Goal: Task Accomplishment & Management: Manage account settings

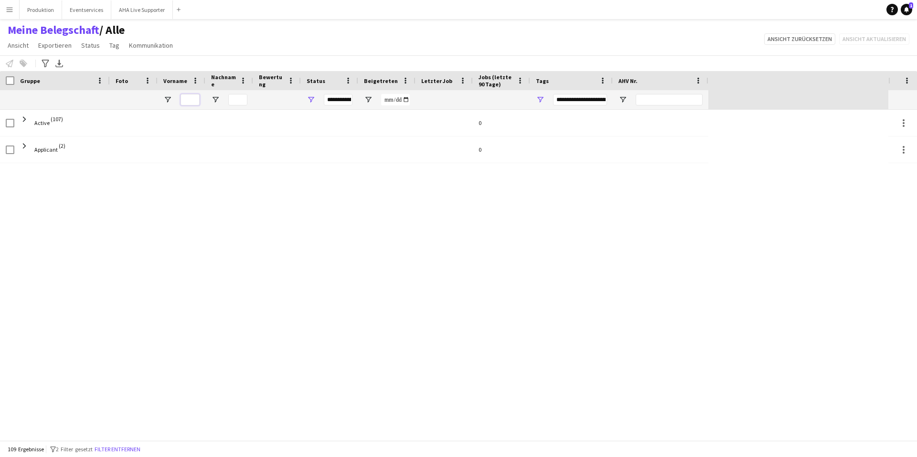
click at [189, 100] on input "Vorname Filtereingang" at bounding box center [189, 99] width 19 height 11
type input "*******"
type input "***"
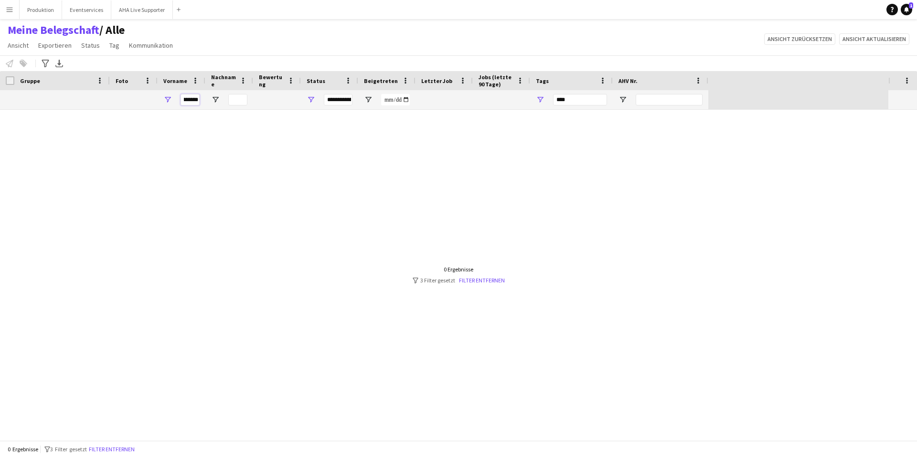
type input "**********"
click at [498, 279] on link "Filter entfernen" at bounding box center [482, 280] width 46 height 7
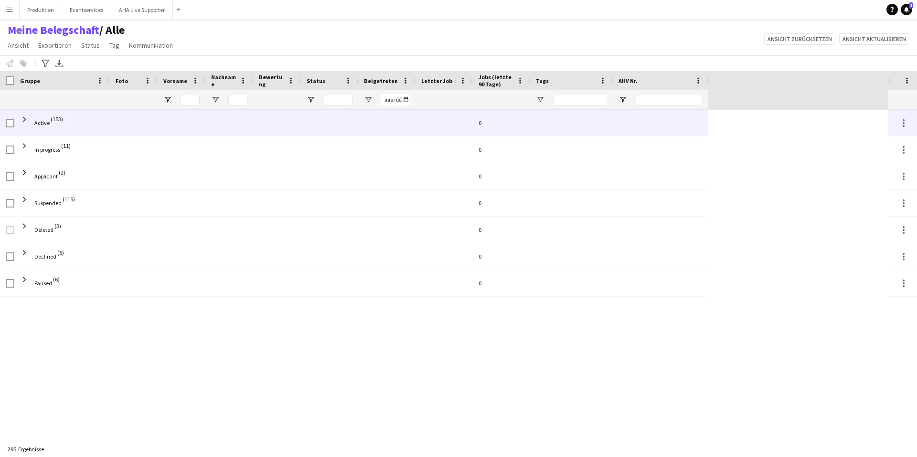
click at [64, 121] on span "Active (153)" at bounding box center [62, 123] width 84 height 27
click at [25, 119] on span at bounding box center [24, 119] width 9 height 9
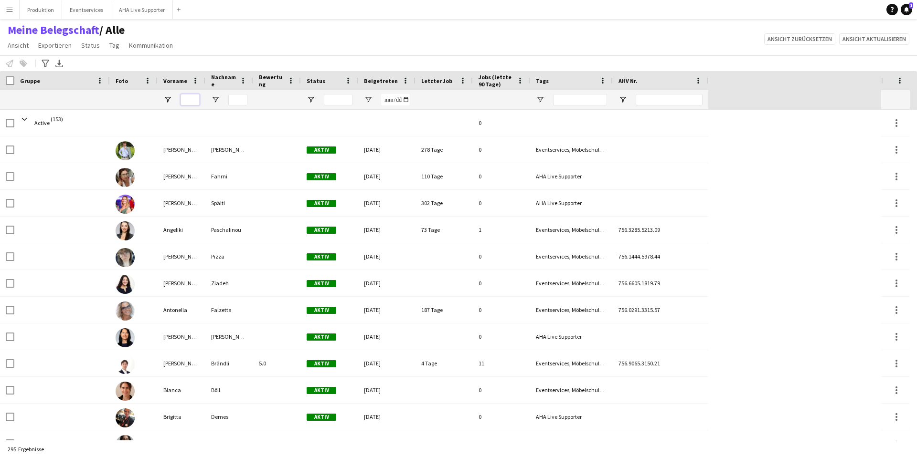
click at [183, 95] on input "Vorname Filtereingang" at bounding box center [189, 99] width 19 height 11
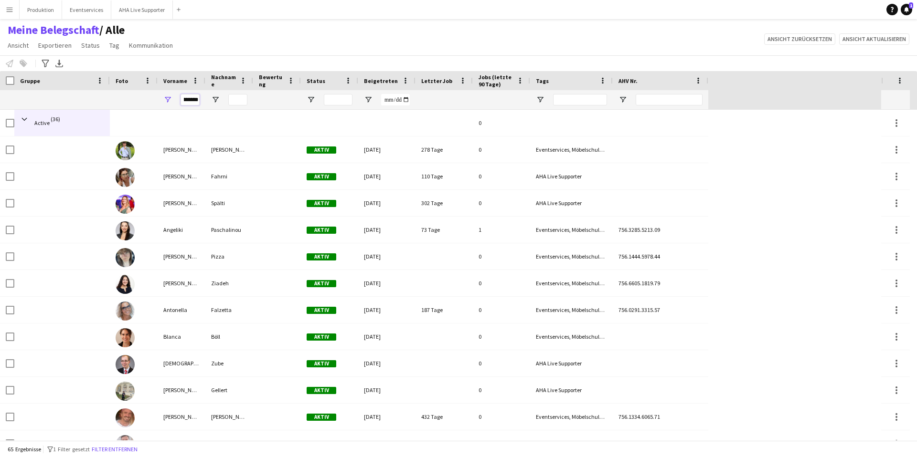
scroll to position [0, 8]
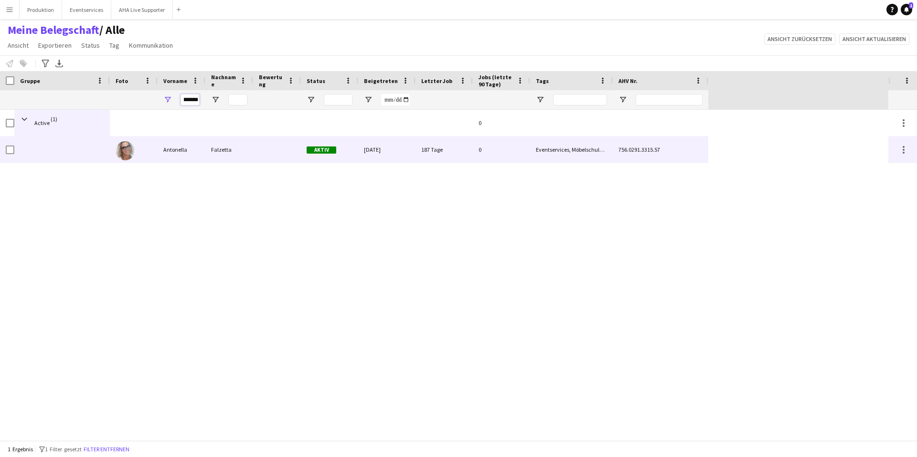
type input "*********"
click at [168, 149] on div "Antonella" at bounding box center [182, 150] width 48 height 26
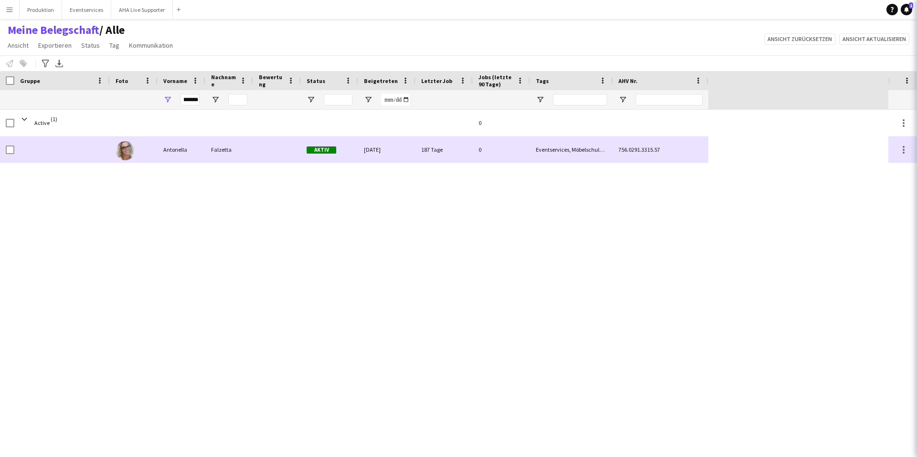
scroll to position [0, 0]
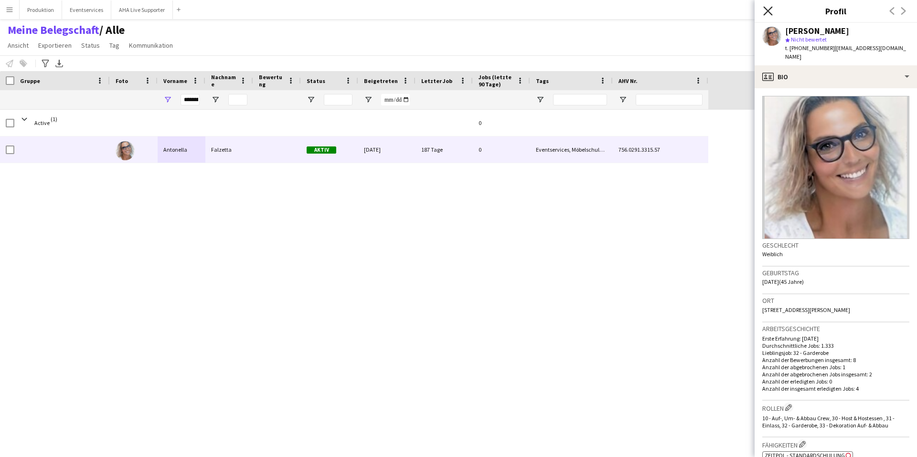
click at [687, 13] on icon at bounding box center [767, 10] width 9 height 9
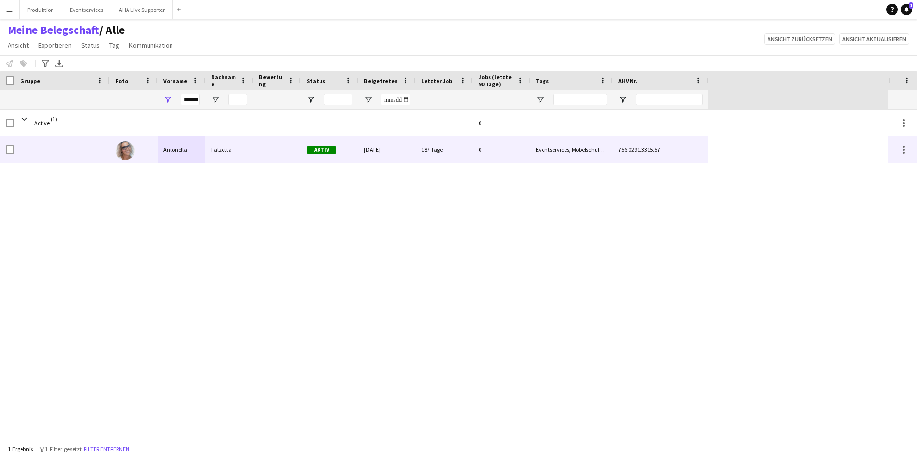
click at [442, 147] on div "187 Tage" at bounding box center [443, 150] width 57 height 26
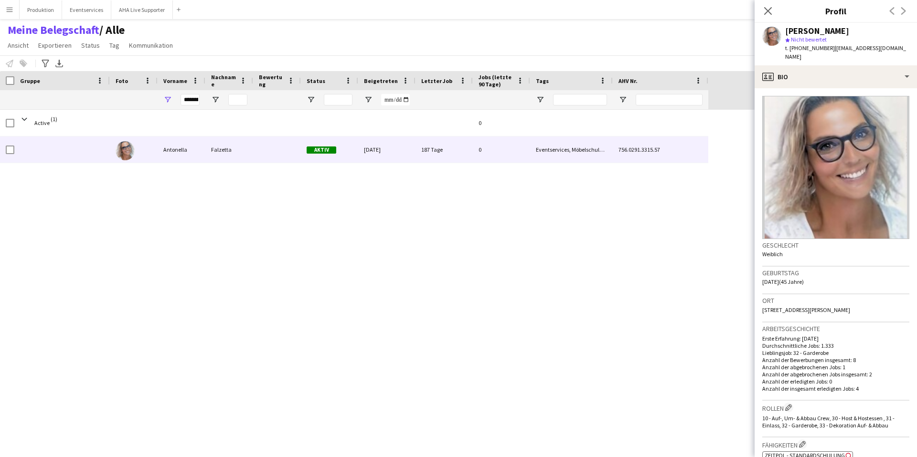
scroll to position [335, 0]
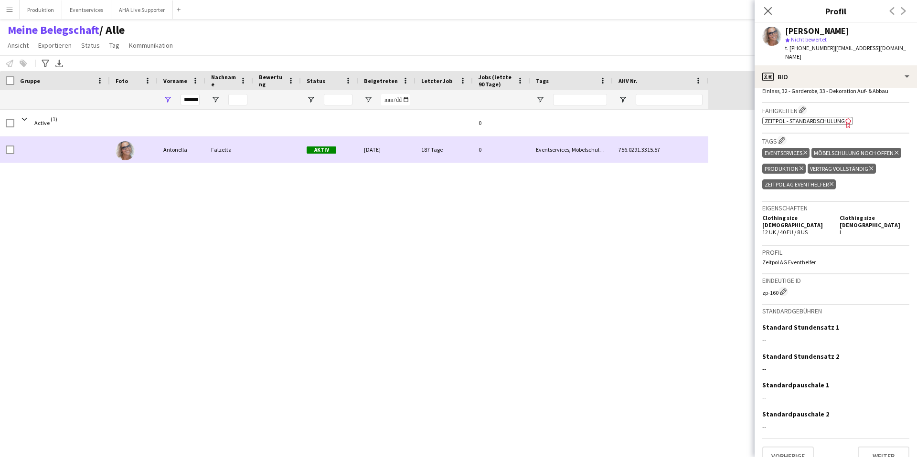
click at [14, 151] on div at bounding box center [61, 150] width 95 height 26
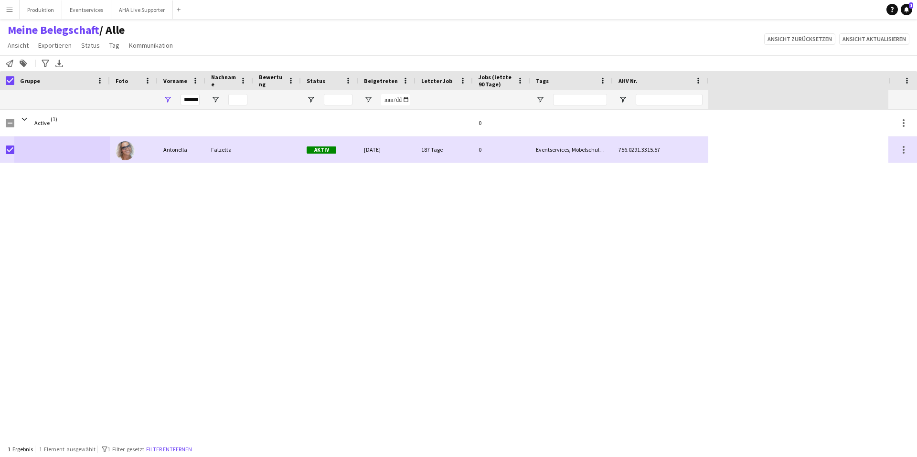
click at [11, 12] on app-icon "Menü" at bounding box center [10, 10] width 8 height 8
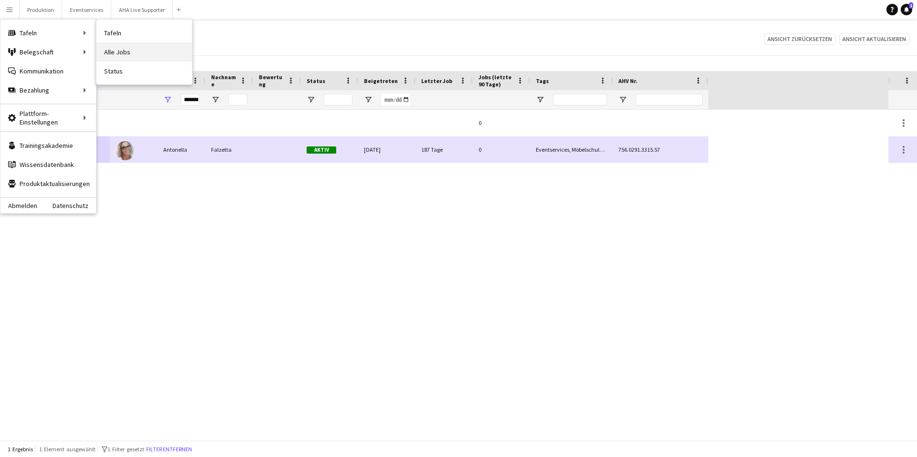
click at [123, 49] on link "Alle Jobs" at bounding box center [143, 51] width 95 height 19
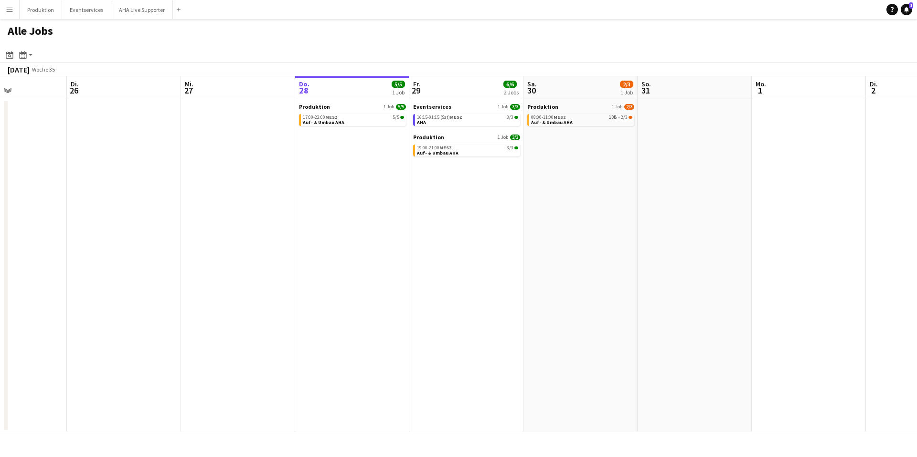
scroll to position [0, 295]
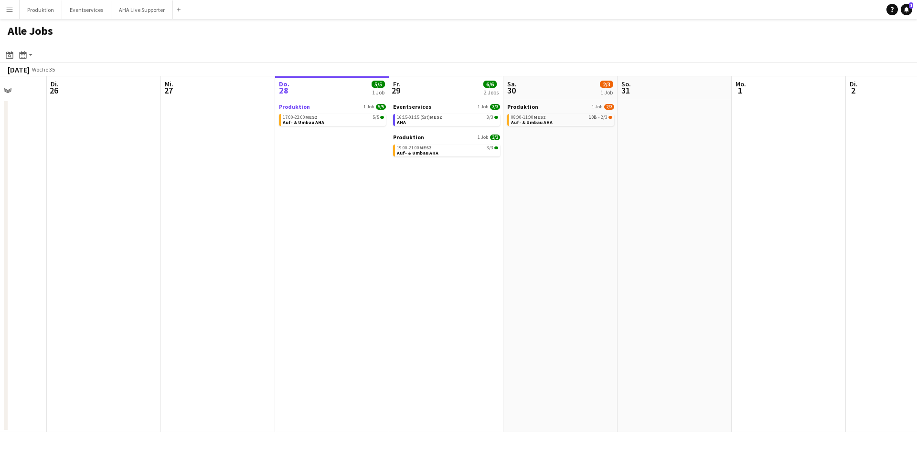
click at [287, 106] on span "Produktion" at bounding box center [294, 106] width 31 height 7
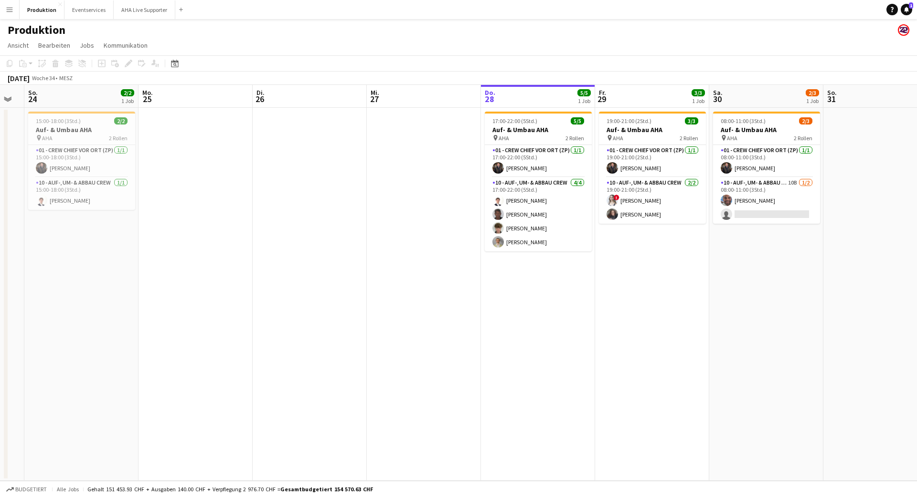
scroll to position [0, 193]
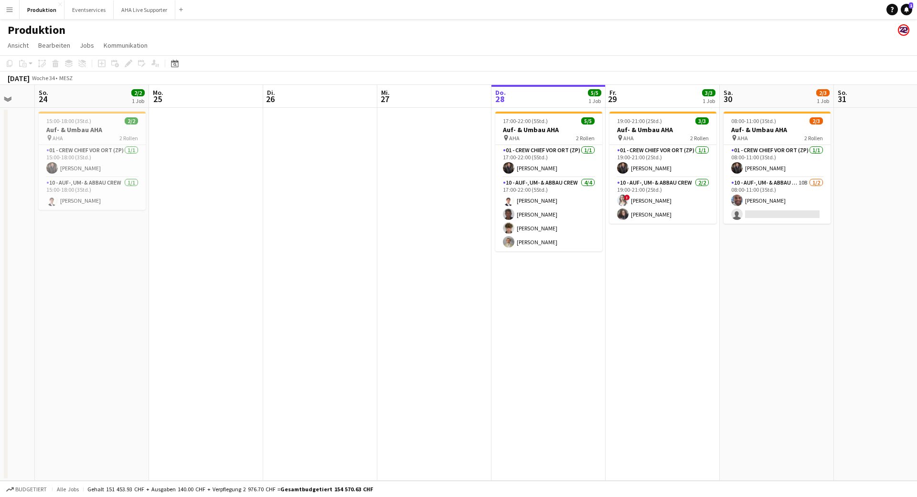
click at [8, 8] on app-icon "Menü" at bounding box center [10, 10] width 8 height 8
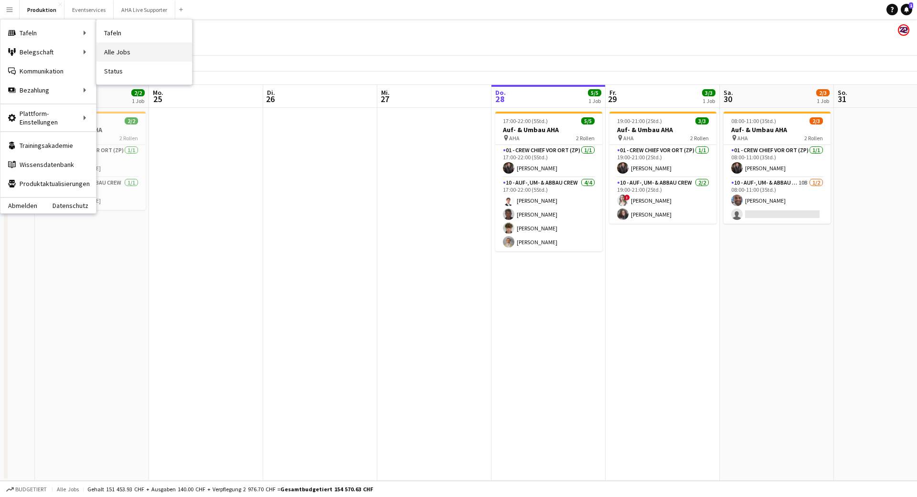
click at [119, 53] on link "Alle Jobs" at bounding box center [143, 51] width 95 height 19
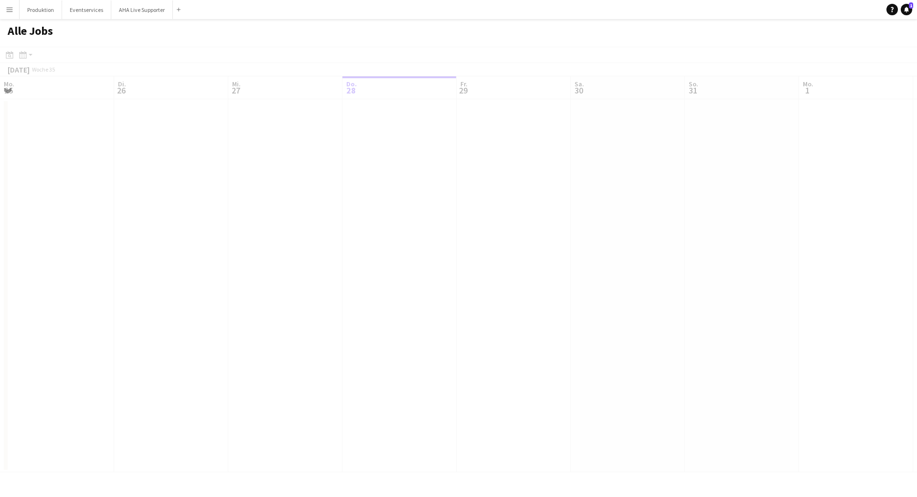
scroll to position [0, 228]
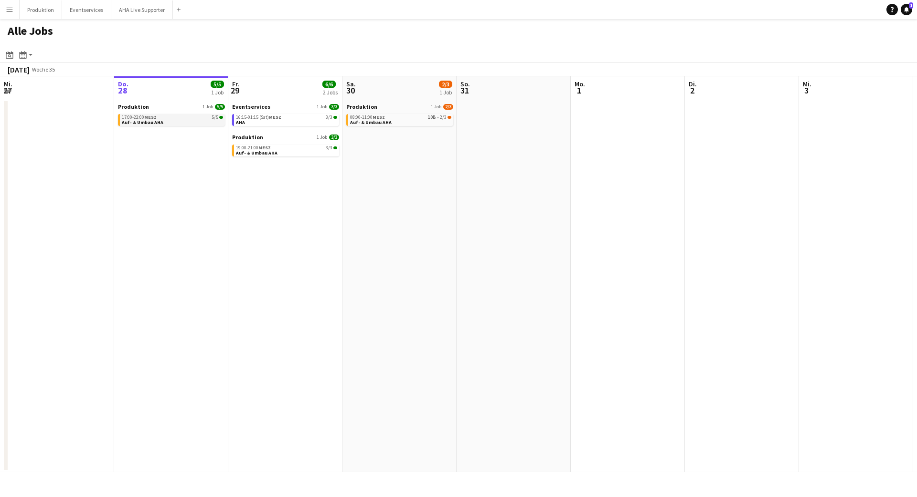
click at [169, 114] on link "17:00-22:00 MESZ 5/5 Auf- & Umbau AHA" at bounding box center [172, 119] width 101 height 11
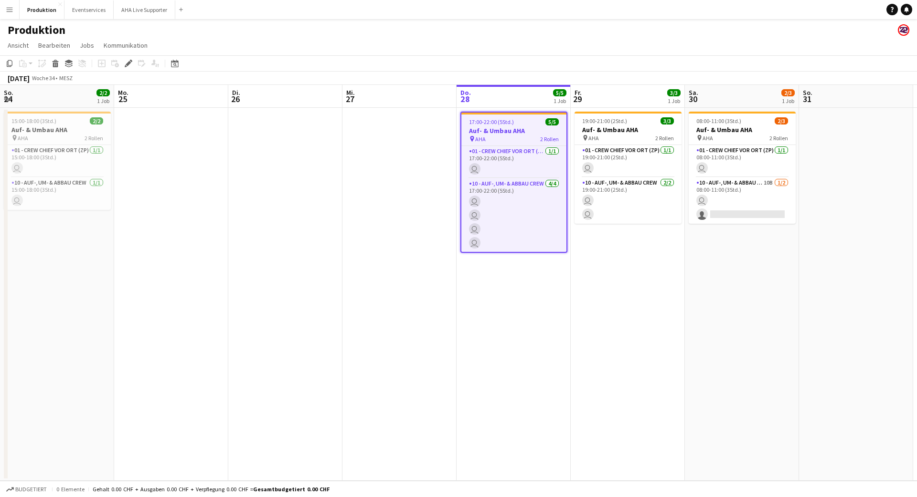
scroll to position [0, 328]
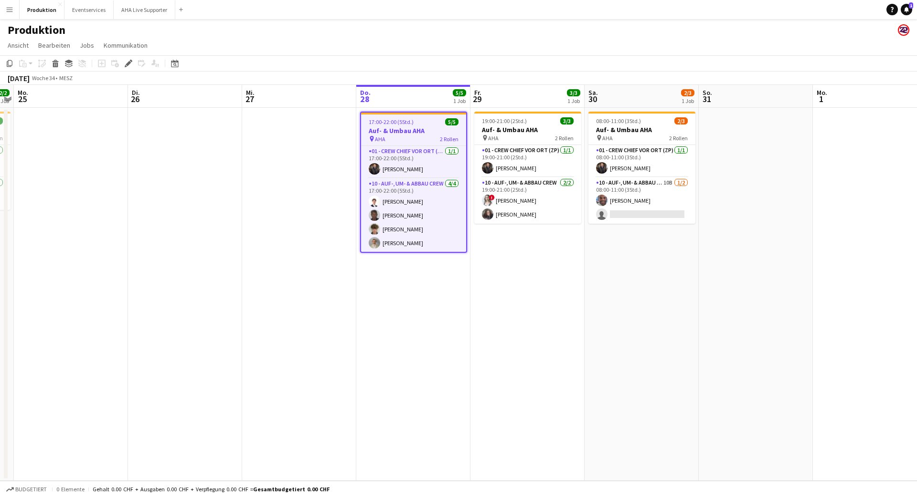
click at [388, 91] on app-board-header-date "Do. 28 5/5 1 Job" at bounding box center [413, 96] width 114 height 23
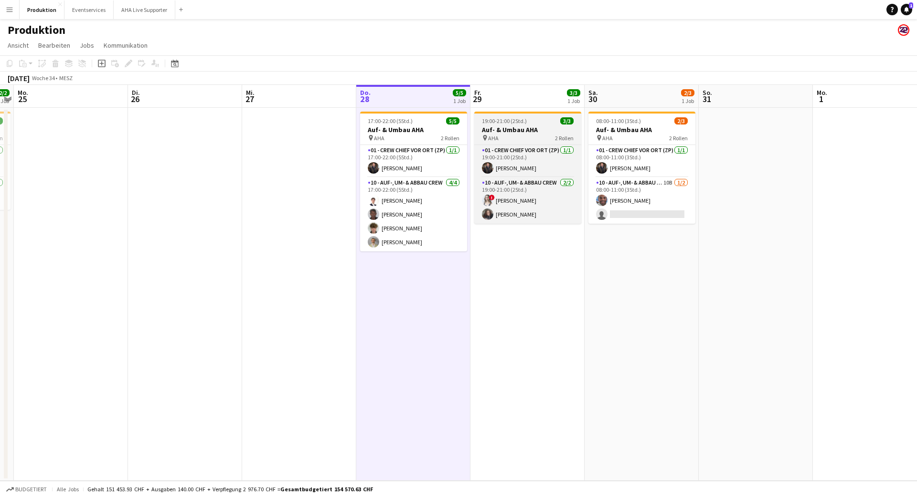
click at [506, 130] on h3 "Auf- & Umbau AHA" at bounding box center [527, 130] width 107 height 9
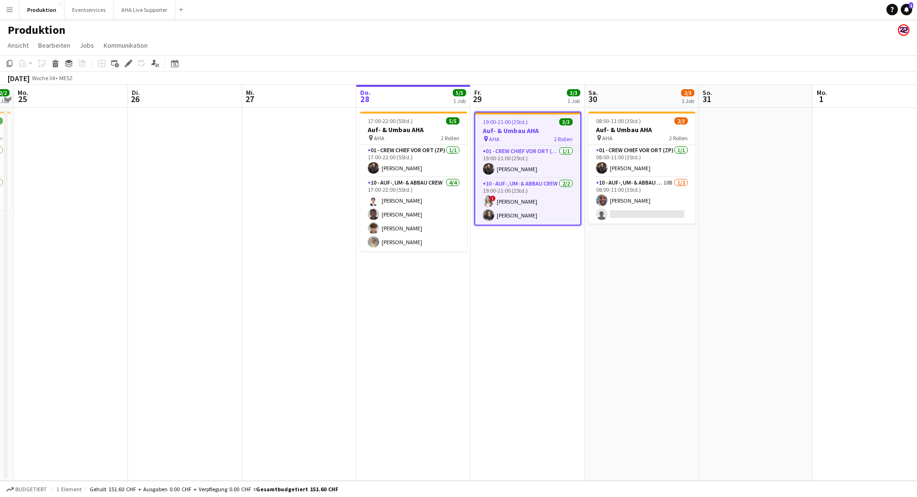
click at [9, 6] on app-icon "Menü" at bounding box center [10, 10] width 8 height 8
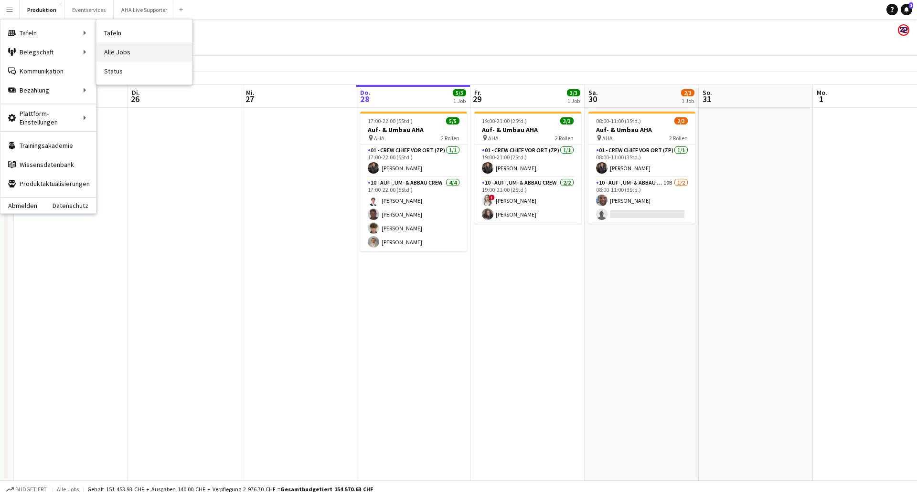
click at [120, 52] on link "Alle Jobs" at bounding box center [143, 51] width 95 height 19
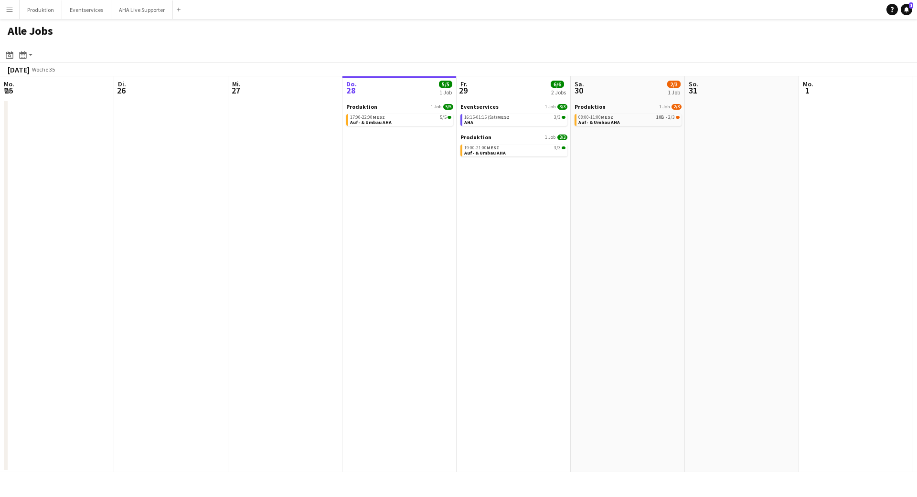
scroll to position [0, 228]
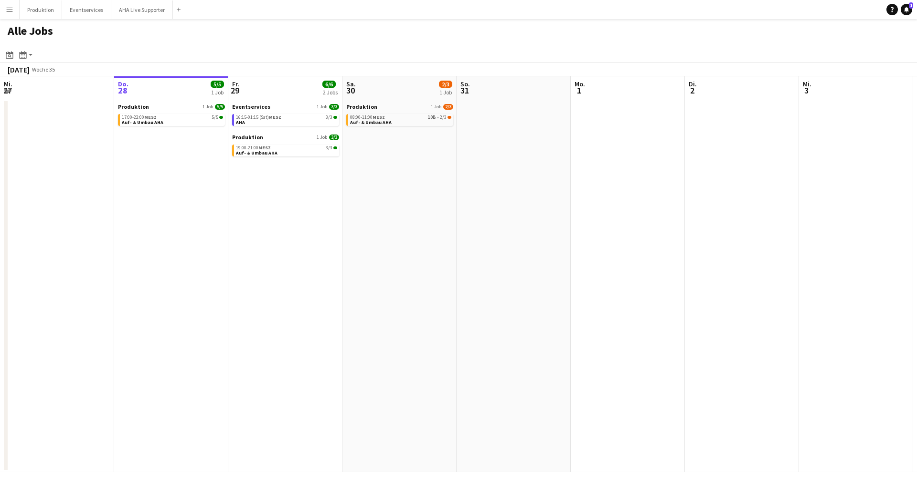
click at [260, 111] on app-calendar-brief-board "Eventservices 1 Job 3/3 16:15-01:15 (Sat) MESZ 3/3 AHA" at bounding box center [285, 114] width 107 height 23
click at [239, 112] on app-calendar-brief-board "Eventservices 1 Job 3/3 16:15-01:15 (Sat) MESZ 3/3 AHA" at bounding box center [285, 114] width 107 height 23
click at [240, 108] on span "Eventservices" at bounding box center [251, 106] width 38 height 7
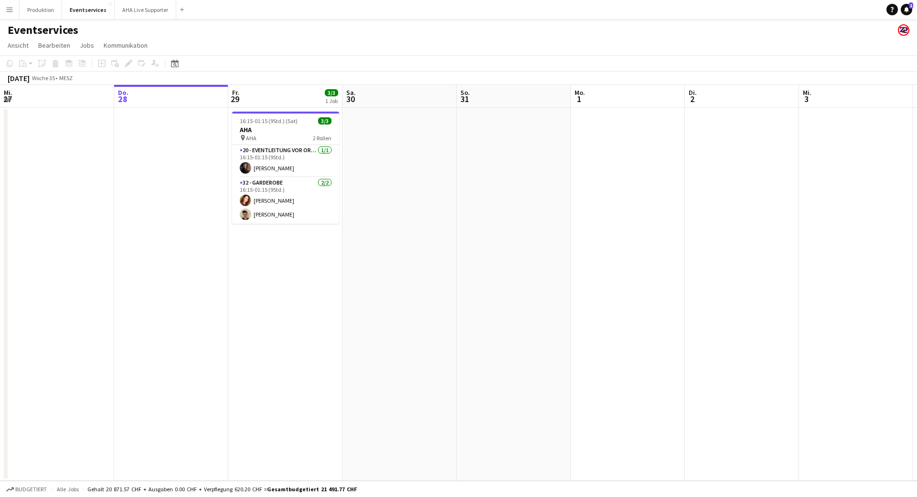
click at [148, 85] on app-board-header-date "Do. 28" at bounding box center [171, 96] width 114 height 23
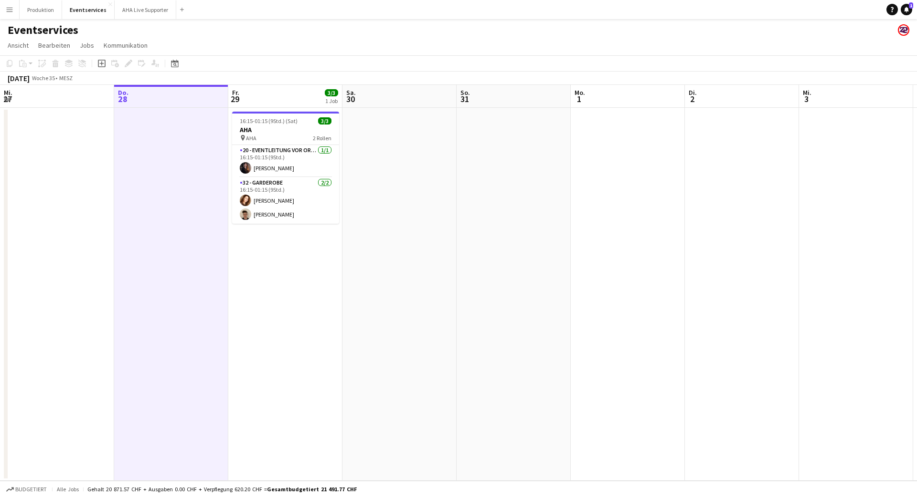
click at [148, 85] on app-board-header-date "Do. 28" at bounding box center [171, 96] width 114 height 23
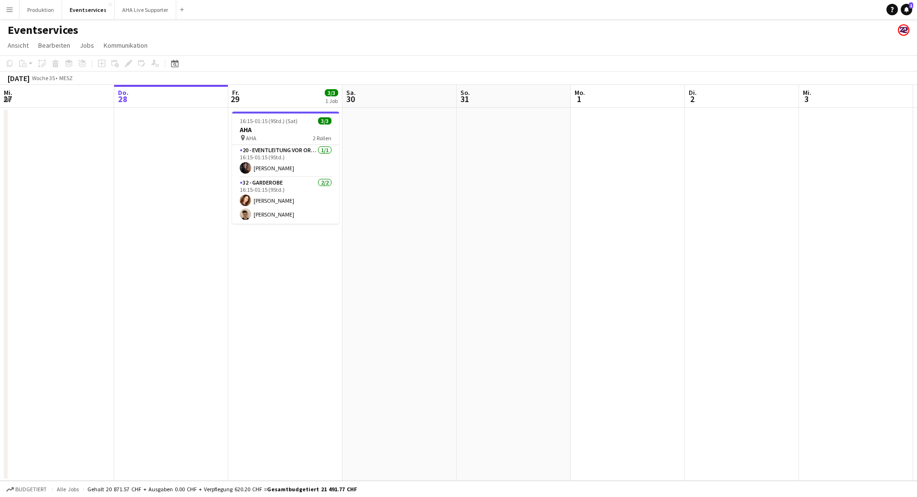
click at [148, 85] on app-board-header-date "Do. 28" at bounding box center [171, 96] width 114 height 23
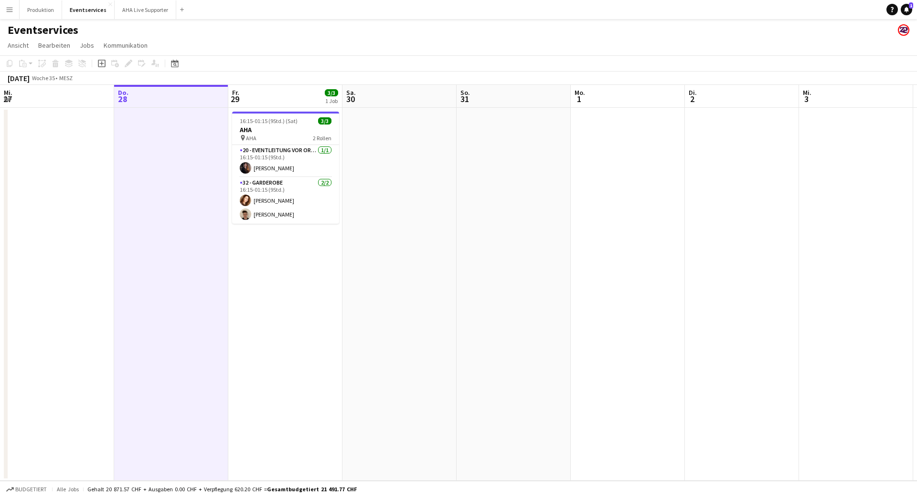
click at [156, 176] on app-date-cell at bounding box center [171, 294] width 114 height 373
click at [7, 10] on app-icon "Menü" at bounding box center [10, 10] width 8 height 8
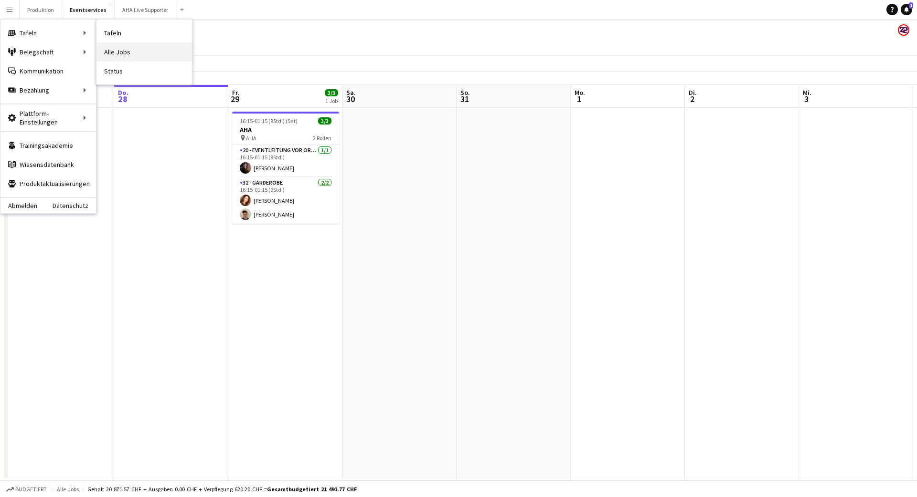
click at [114, 46] on link "Alle Jobs" at bounding box center [143, 51] width 95 height 19
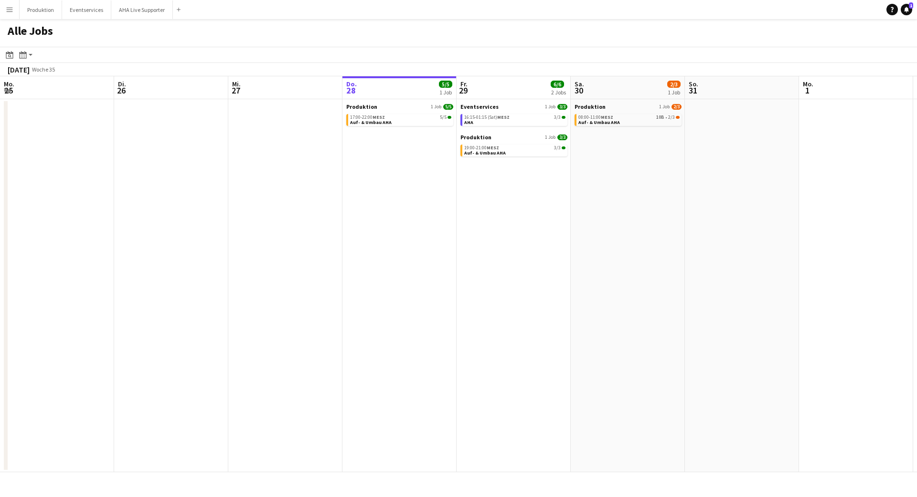
scroll to position [0, 228]
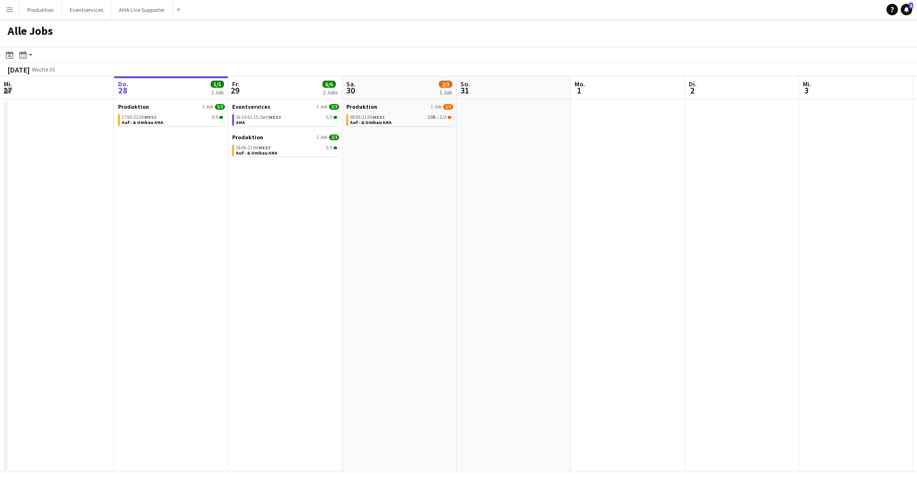
click at [8, 9] on app-icon "Menü" at bounding box center [10, 10] width 8 height 8
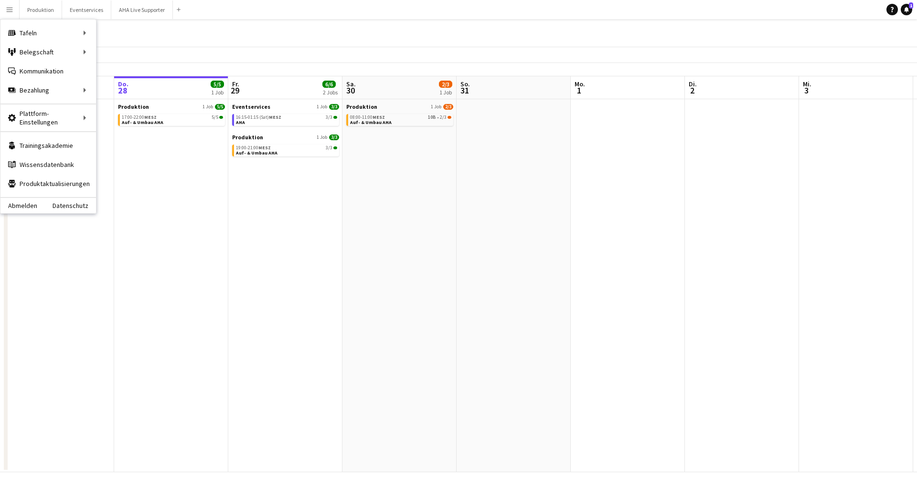
click at [209, 243] on app-date-cell "Produktion 1 Job 5/5 17:00-22:00 MESZ 5/5 Auf- & Umbau AHA" at bounding box center [171, 285] width 114 height 373
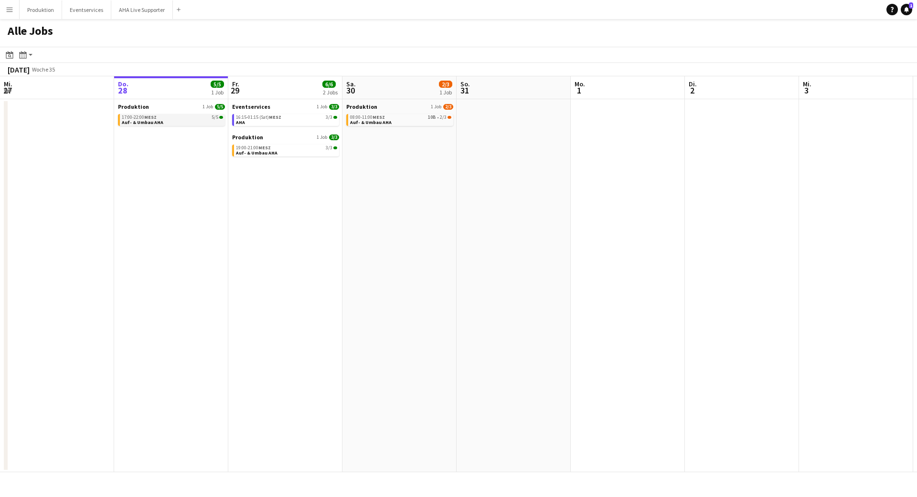
click at [155, 118] on span "MESZ" at bounding box center [150, 117] width 12 height 6
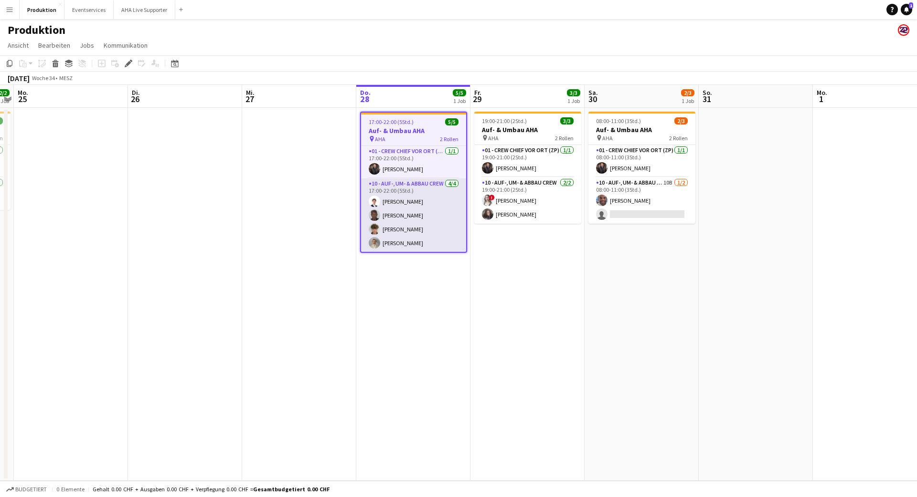
click at [449, 221] on app-card-role "10 - Auf-, Um- & Abbau Crew [DATE] 17:00-22:00 (5Std.) [PERSON_NAME] [PERSON_NA…" at bounding box center [413, 216] width 105 height 74
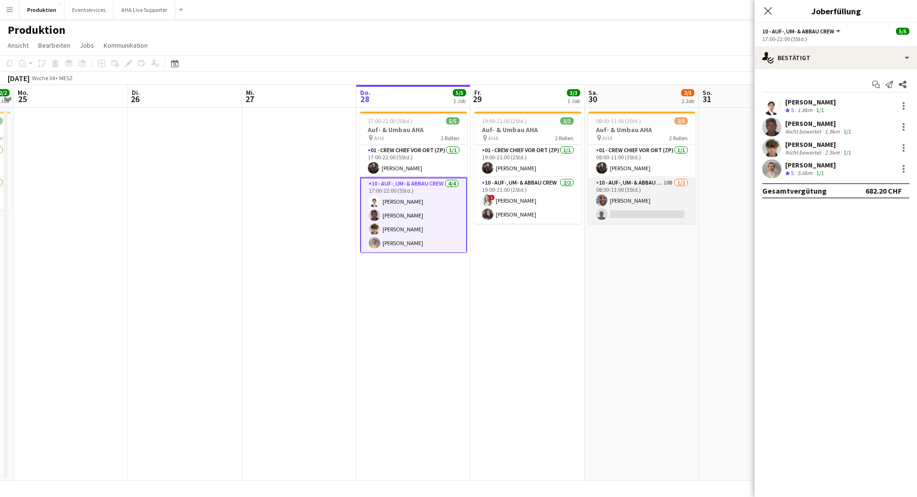
click at [572, 199] on app-card-role "10 - Auf-, Um- & Abbau Crew 10B [DATE] 08:00-11:00 (3Std.) [PERSON_NAME] single…" at bounding box center [641, 201] width 107 height 46
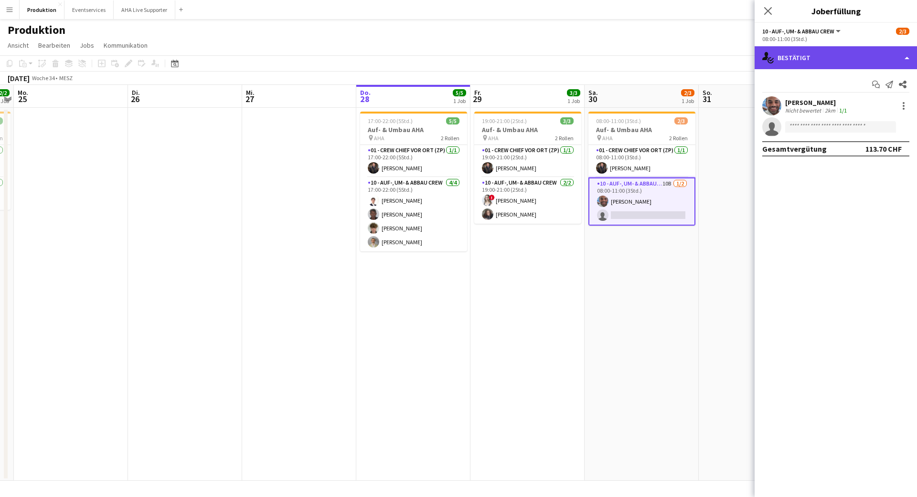
click at [572, 55] on div "single-neutral-actions-check-2 Bestätigt" at bounding box center [835, 57] width 162 height 23
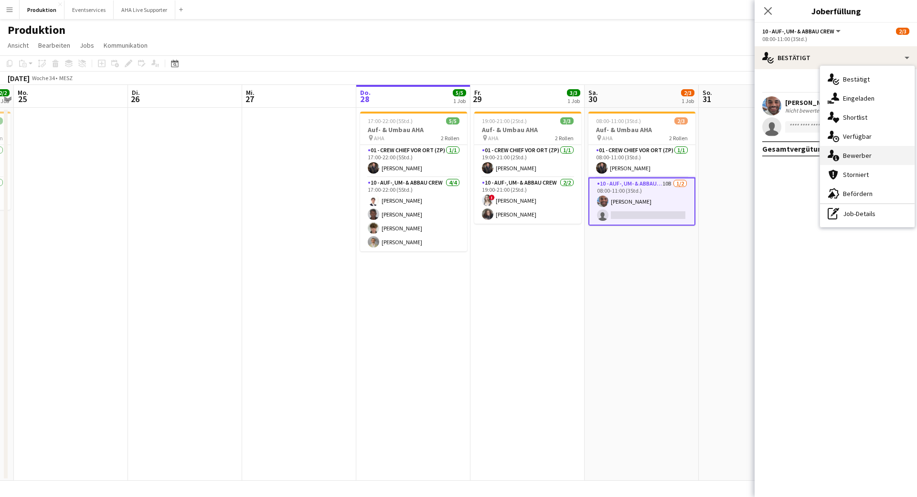
click at [572, 155] on div "single-neutral-actions-information Bewerber" at bounding box center [867, 155] width 95 height 19
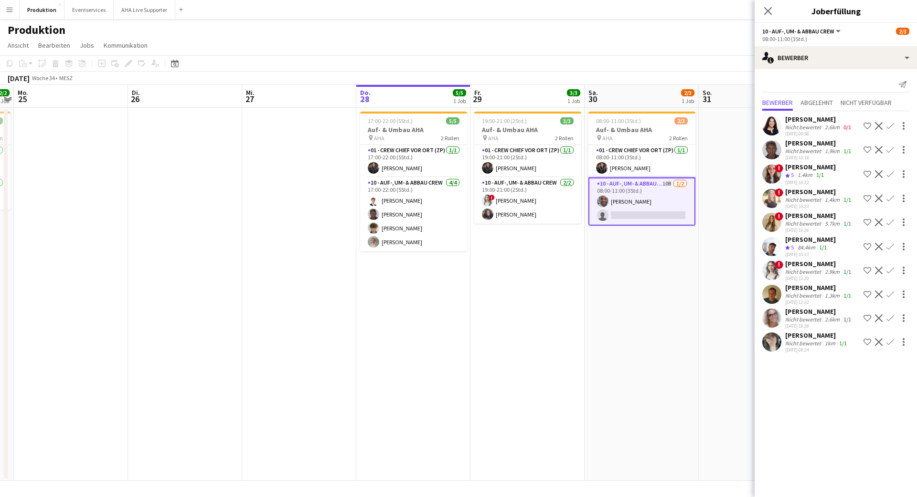
scroll to position [50, 0]
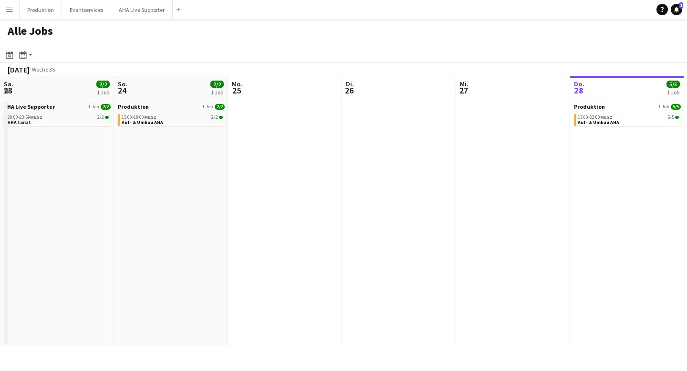
scroll to position [0, 295]
